Goal: Obtain resource: Download file/media

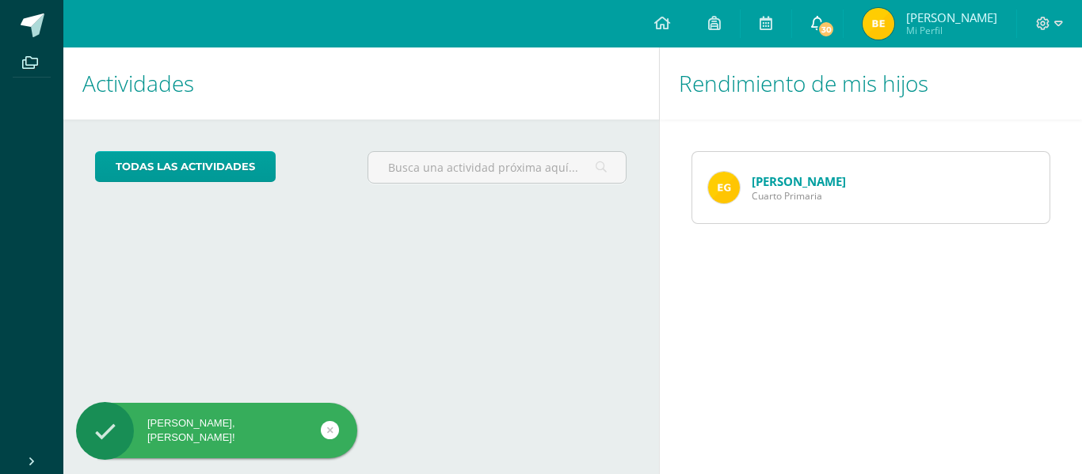
click at [834, 34] on span "30" at bounding box center [825, 29] width 17 height 17
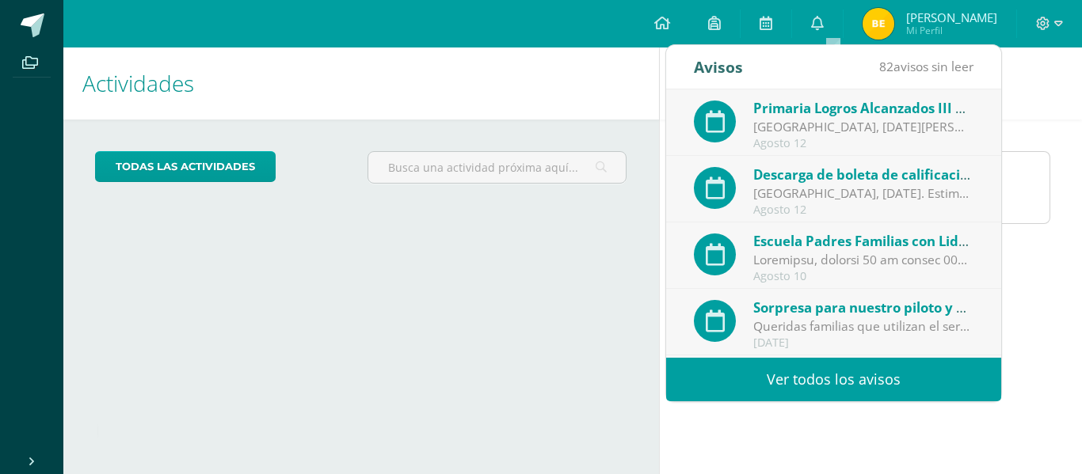
click at [492, 288] on div "Actividades Mis hijos todas las Actividades No tienes actividades Échale un vis…" at bounding box center [358, 261] width 602 height 427
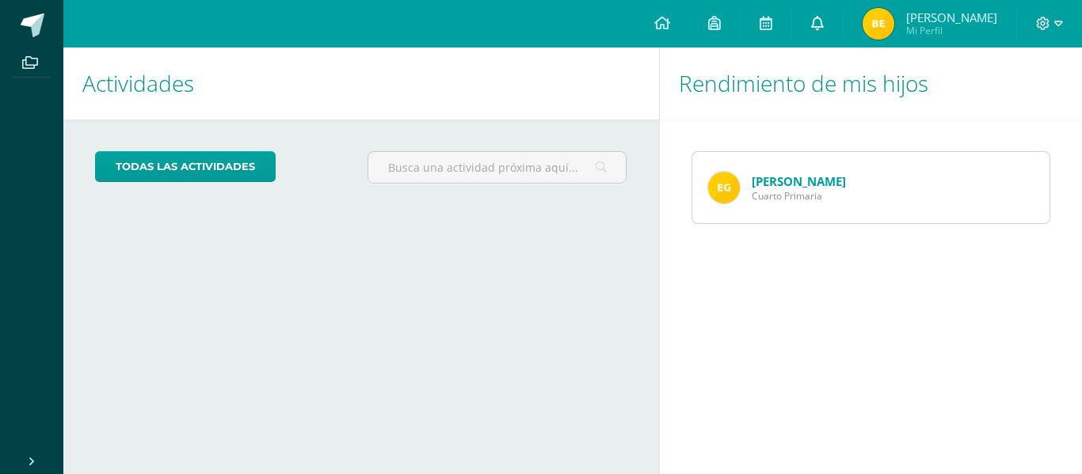
click at [842, 33] on link "0" at bounding box center [817, 24] width 51 height 48
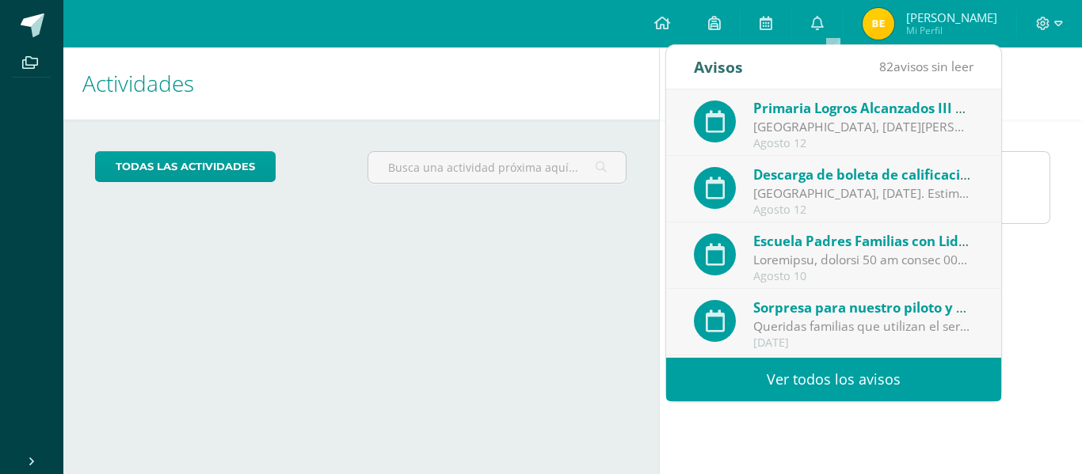
click at [804, 188] on div "[GEOGRAPHIC_DATA], [DATE]. Estimadas familias de Primaria: ¡Felicitaciones por …" at bounding box center [863, 193] width 220 height 18
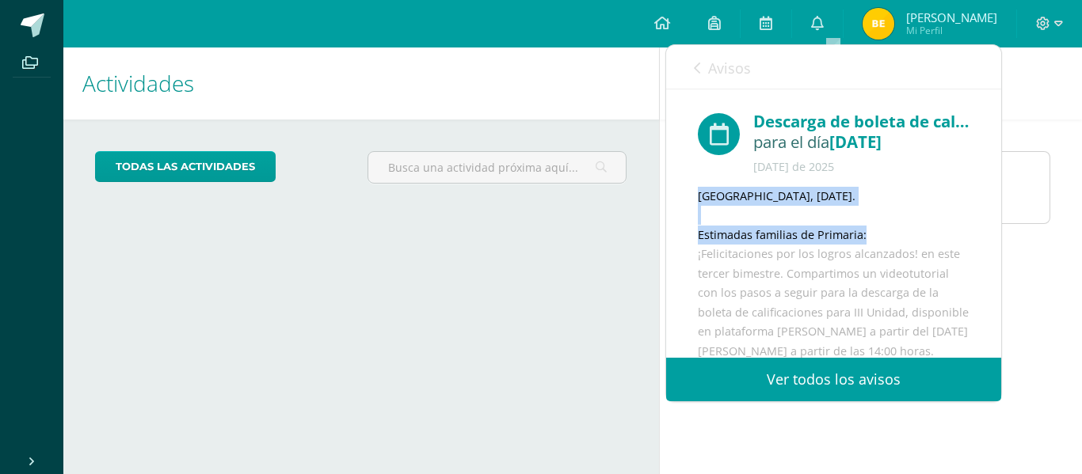
drag, startPoint x: 986, startPoint y: 186, endPoint x: 987, endPoint y: 231, distance: 45.1
click at [987, 231] on div "Descarga de boleta de calificaciones primaria 2025 para el día 14/08/2025 Agost…" at bounding box center [833, 301] width 335 height 424
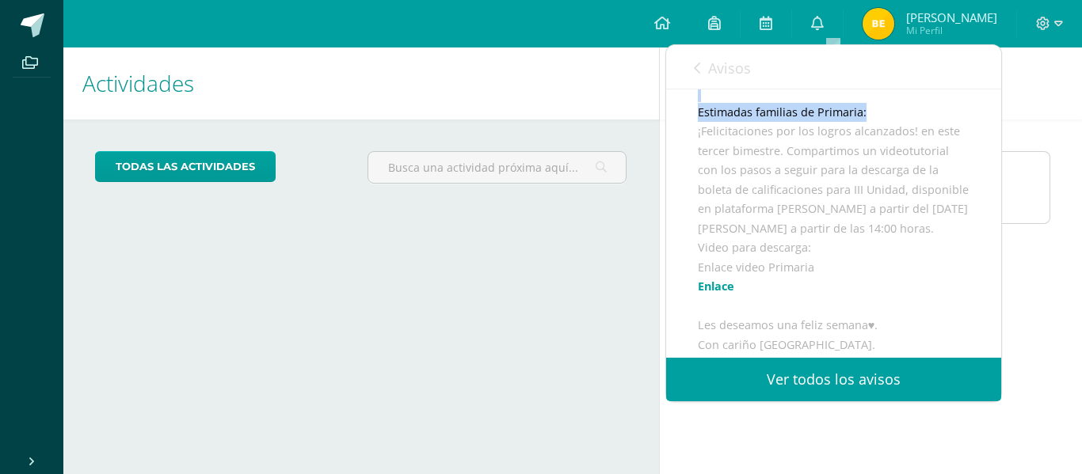
scroll to position [120, 0]
click at [731, 296] on link "Enlace" at bounding box center [716, 288] width 36 height 15
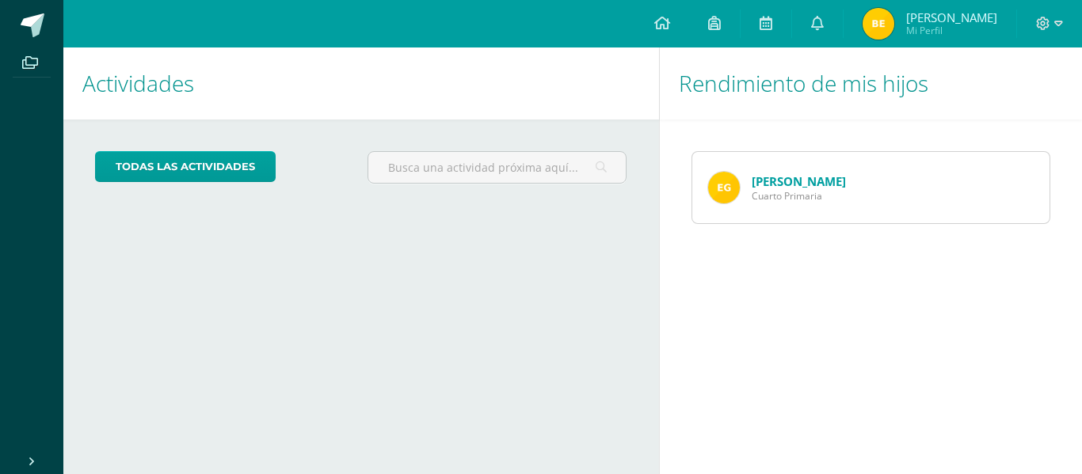
click at [262, 84] on h1 "Actividades" at bounding box center [360, 84] width 557 height 72
click at [776, 192] on span "Cuarto Primaria" at bounding box center [798, 195] width 94 height 13
click at [720, 188] on img at bounding box center [724, 188] width 32 height 32
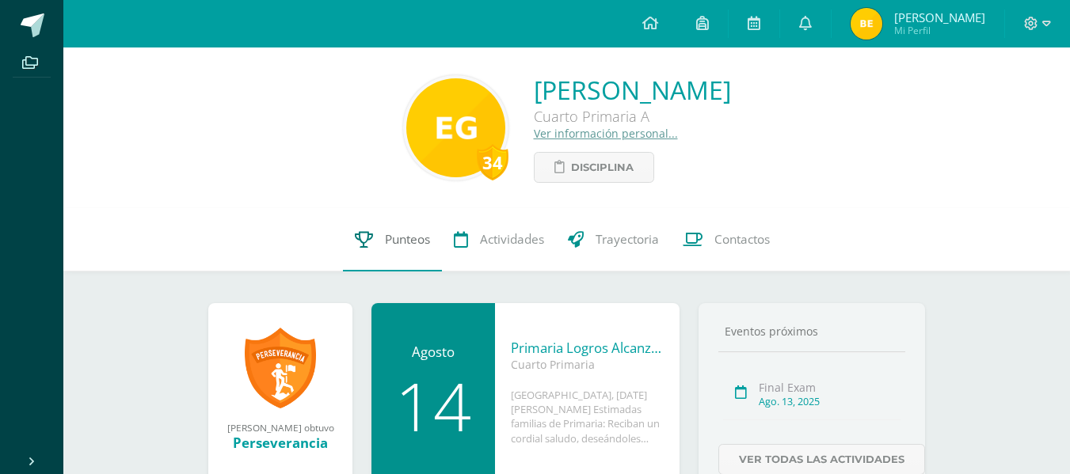
click at [405, 236] on span "Punteos" at bounding box center [407, 239] width 45 height 17
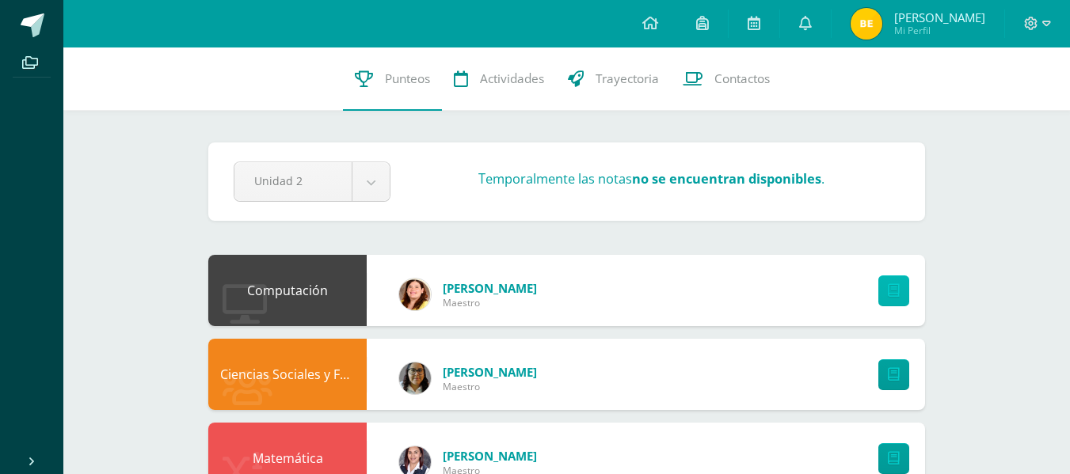
click at [888, 287] on icon at bounding box center [894, 290] width 12 height 13
click at [10, 67] on li "Archivos" at bounding box center [31, 63] width 63 height 30
click at [32, 70] on span at bounding box center [31, 61] width 36 height 21
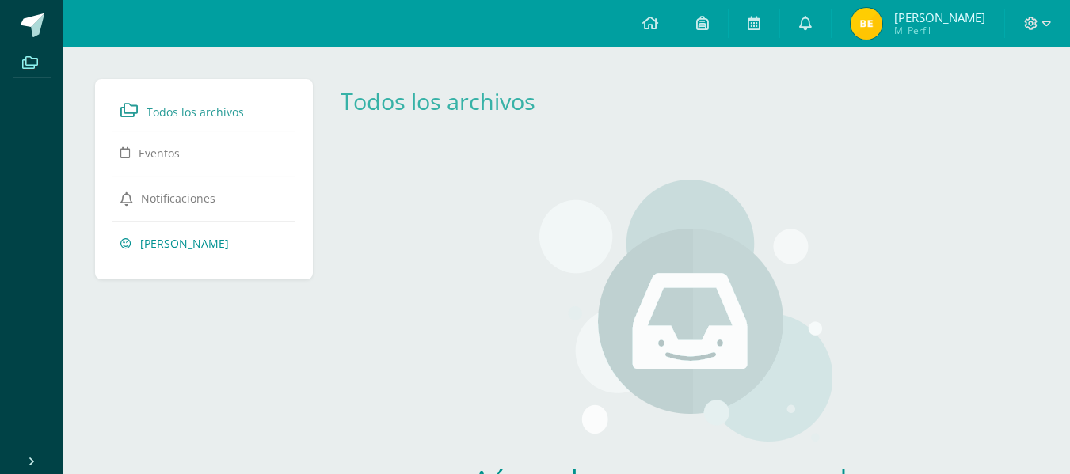
click at [135, 240] on link "[PERSON_NAME]" at bounding box center [203, 243] width 167 height 29
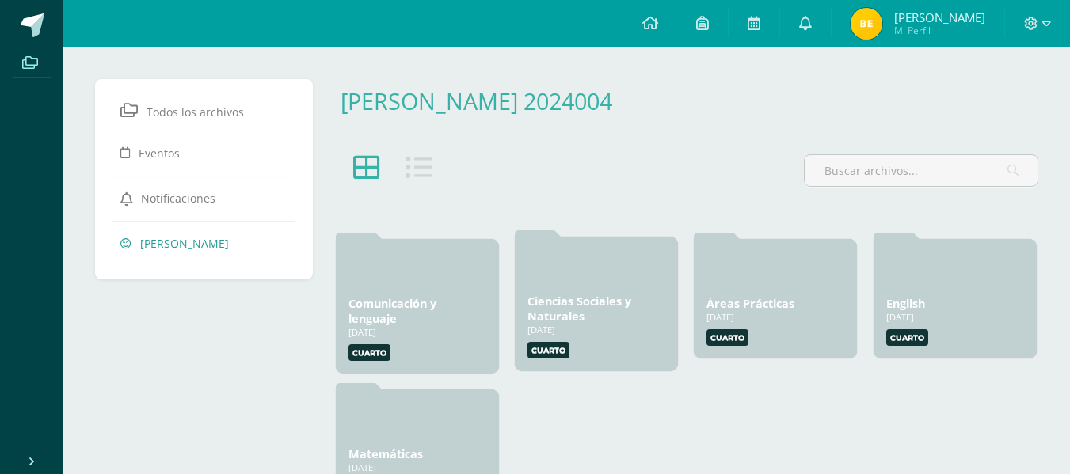
click at [555, 310] on link "Ciencias Sociales y Naturales" at bounding box center [579, 309] width 104 height 30
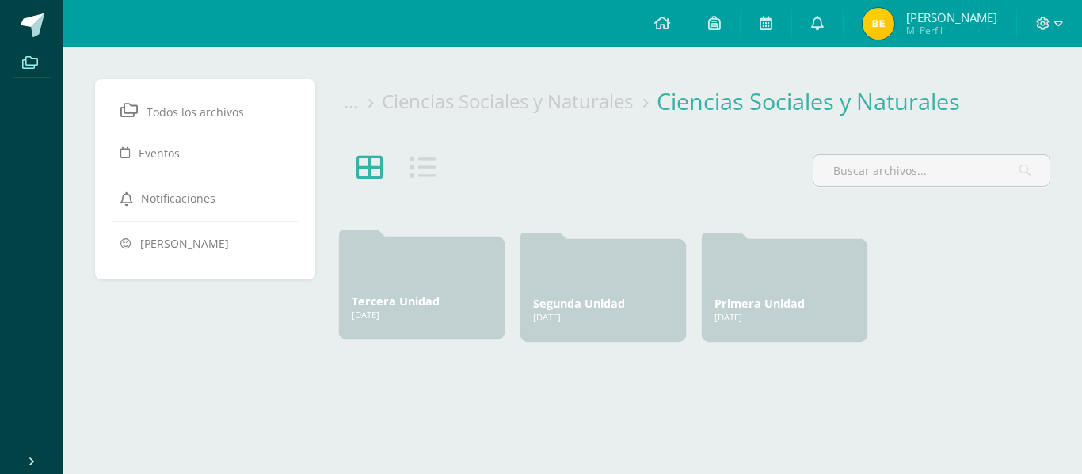
click at [369, 301] on link "Tercera Unidad" at bounding box center [396, 301] width 88 height 15
